Goal: Information Seeking & Learning: Learn about a topic

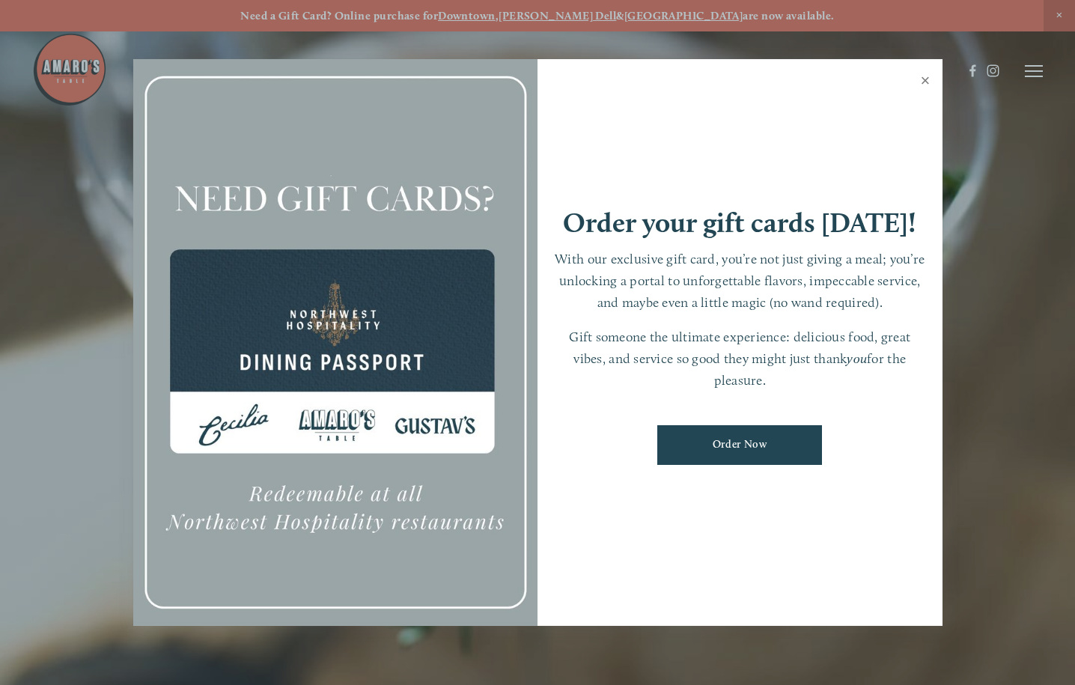
click at [929, 73] on link "Close" at bounding box center [925, 82] width 29 height 42
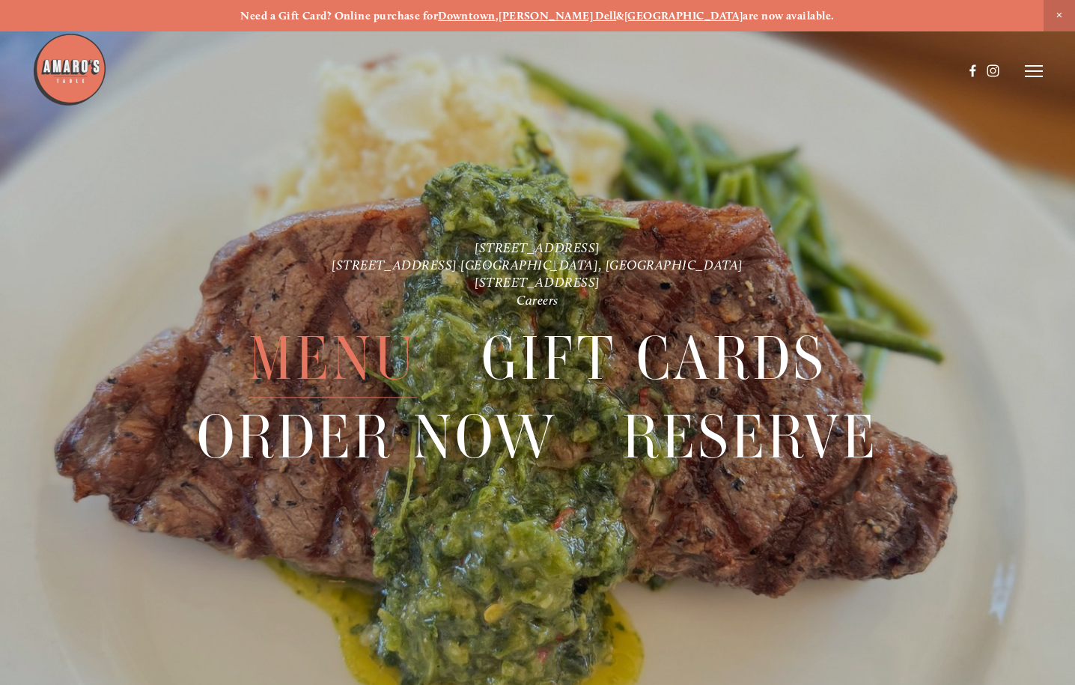
click at [342, 365] on span "Menu" at bounding box center [333, 360] width 169 height 78
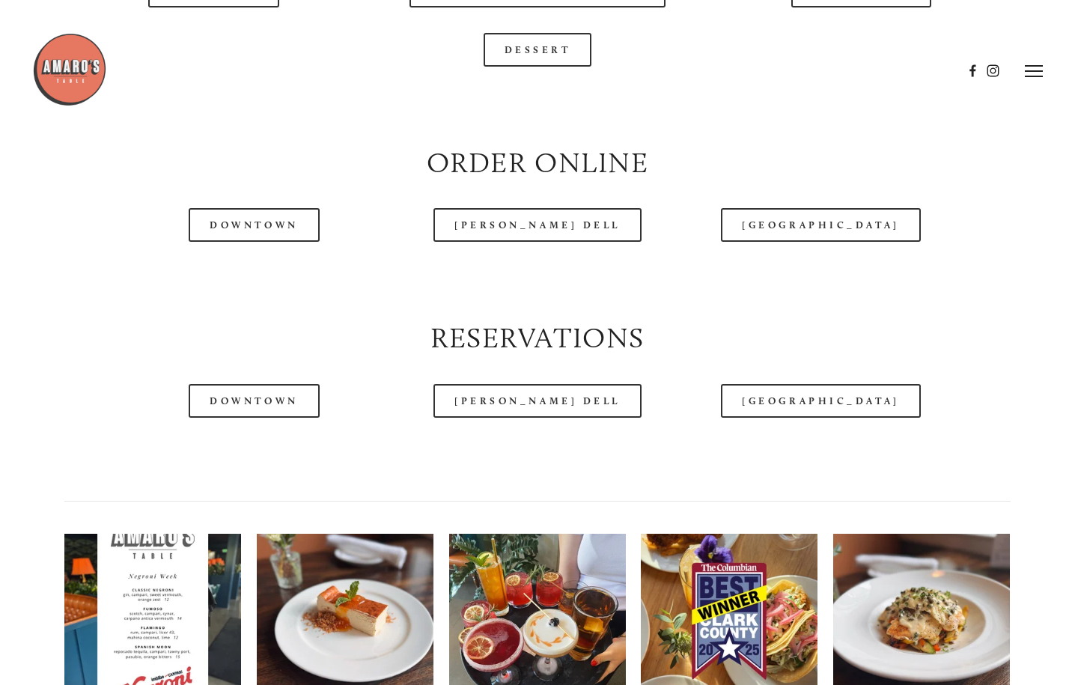
scroll to position [1573, 0]
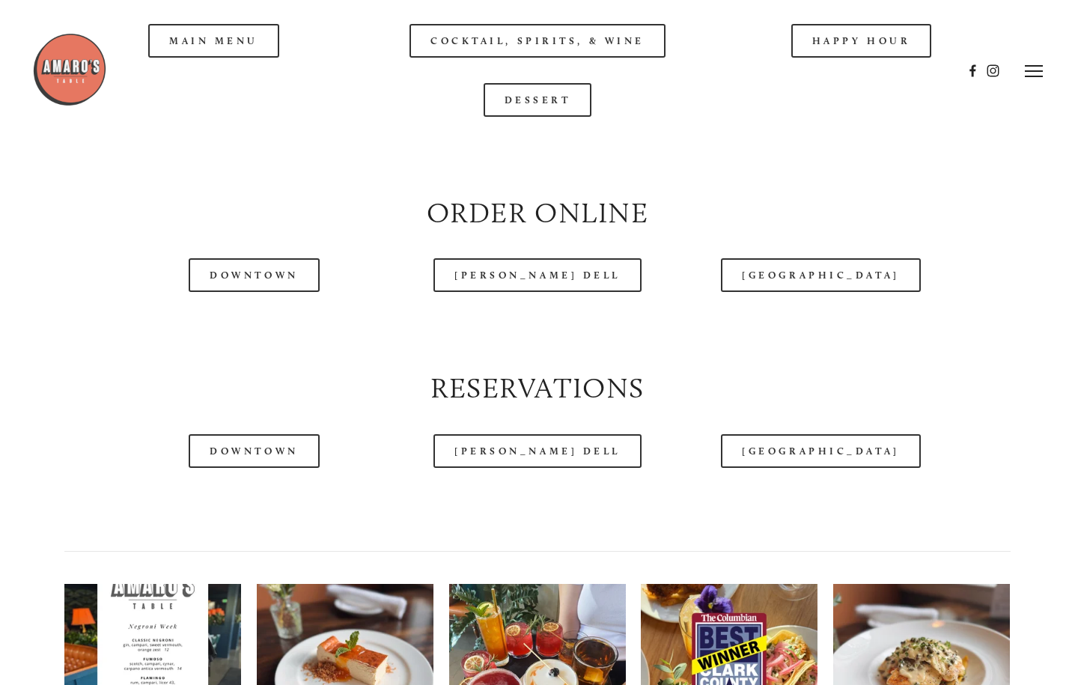
click at [221, 82] on div at bounding box center [497, 70] width 931 height 77
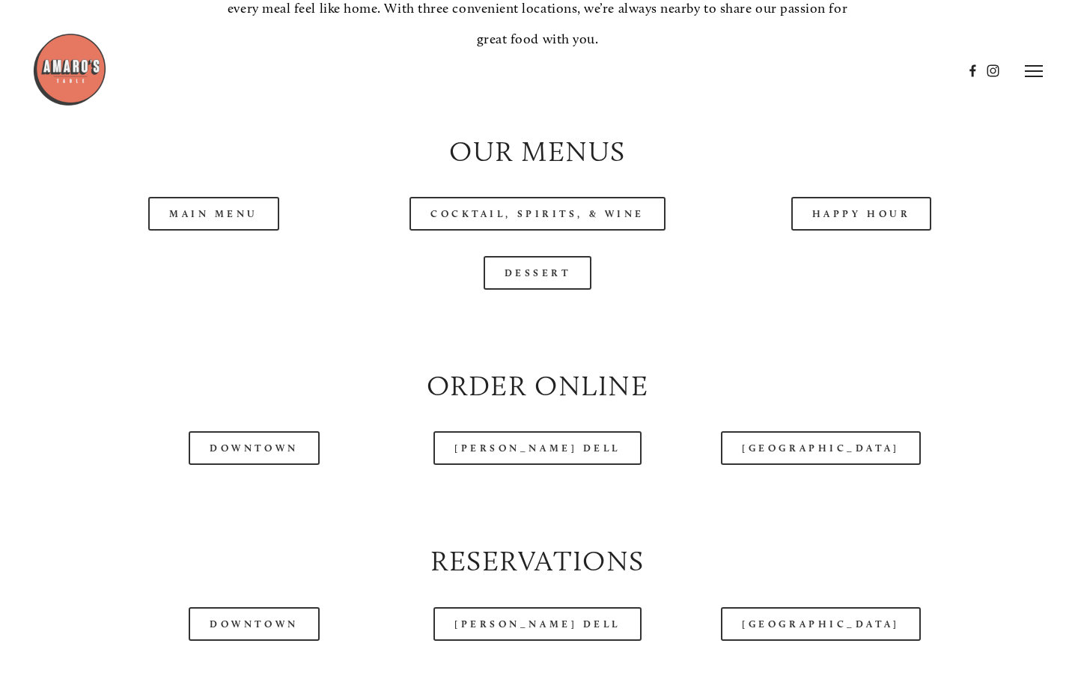
scroll to position [1348, 0]
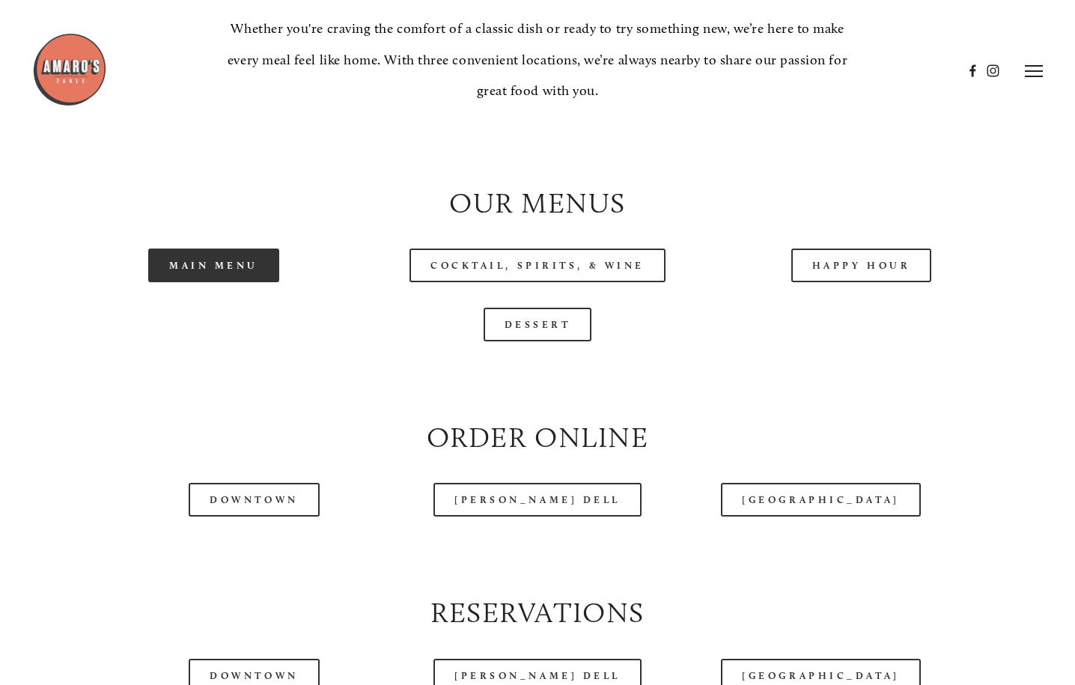
click at [230, 282] on link "Main Menu" at bounding box center [213, 266] width 131 height 34
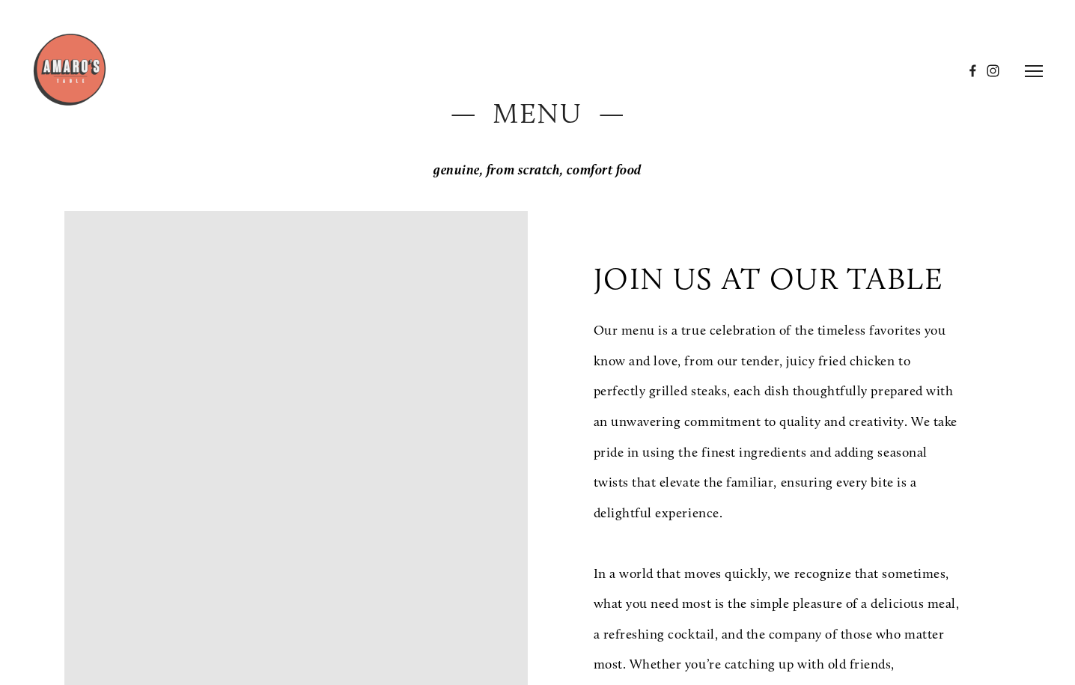
scroll to position [0, 0]
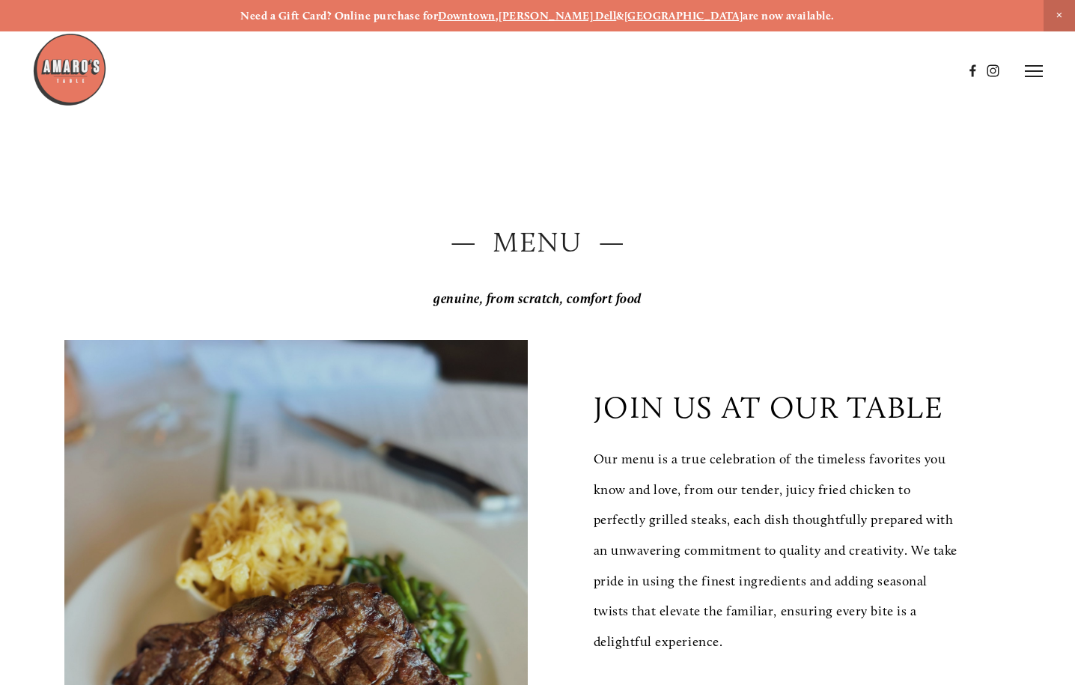
click at [1034, 73] on icon at bounding box center [1034, 70] width 18 height 13
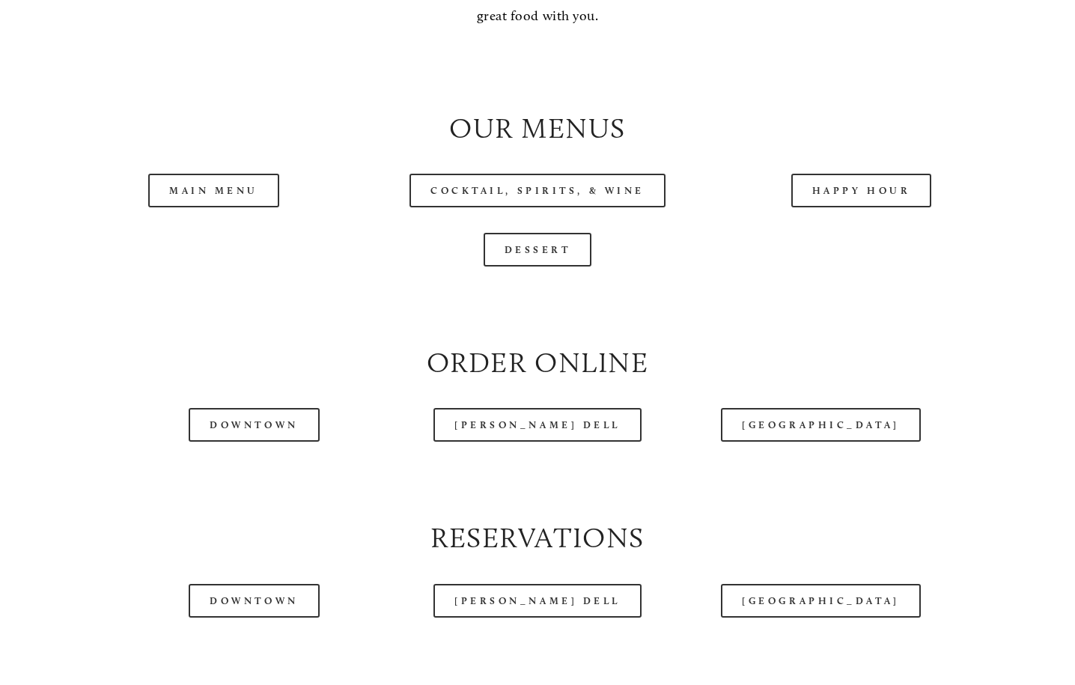
scroll to position [1498, 0]
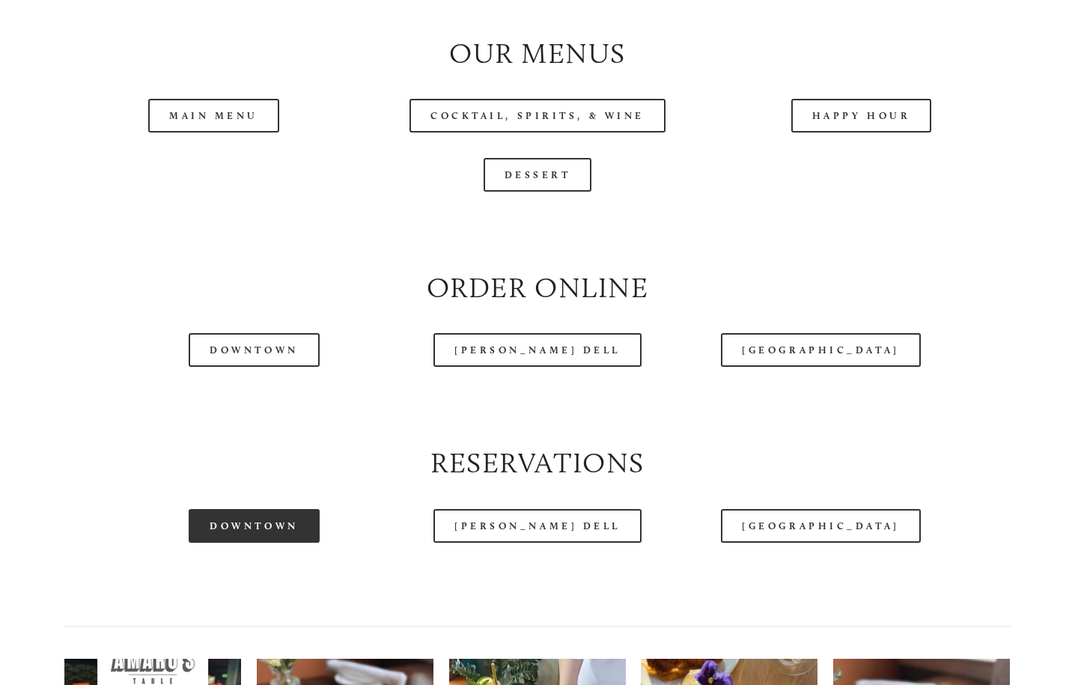
click at [258, 543] on link "Downtown" at bounding box center [254, 526] width 130 height 34
